Goal: Task Accomplishment & Management: Complete application form

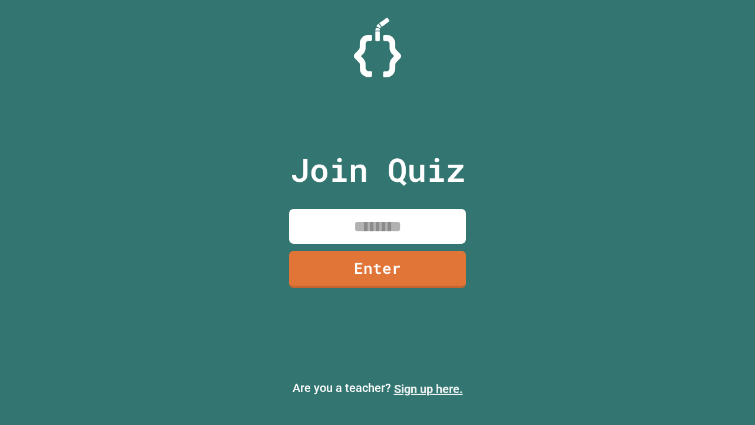
click at [428, 389] on link "Sign up here." at bounding box center [428, 389] width 69 height 14
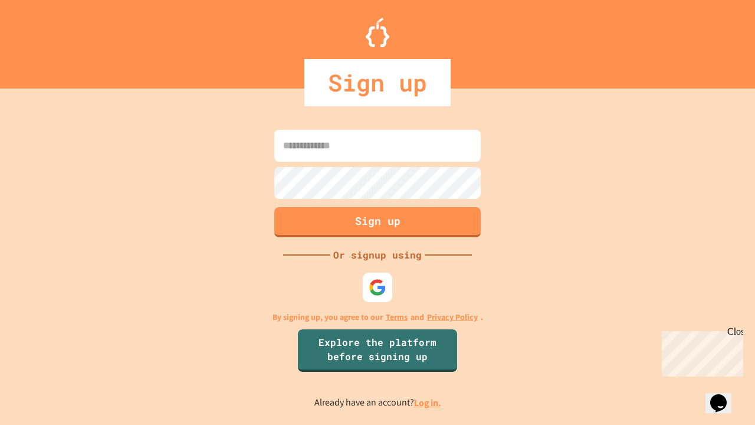
click at [428, 402] on link "Log in." at bounding box center [427, 402] width 27 height 12
